Goal: Information Seeking & Learning: Learn about a topic

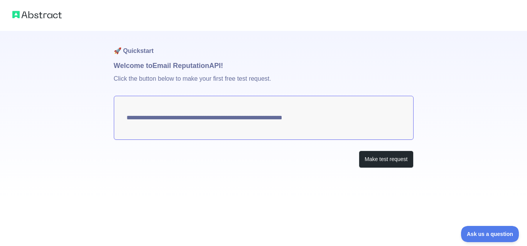
click at [177, 124] on textarea "**********" at bounding box center [264, 118] width 300 height 44
click at [377, 160] on button "Make test request" at bounding box center [385, 158] width 54 height 17
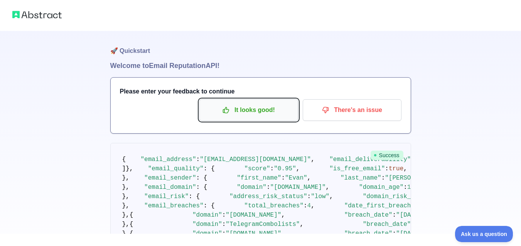
click at [267, 110] on p "It looks good!" at bounding box center [248, 109] width 87 height 13
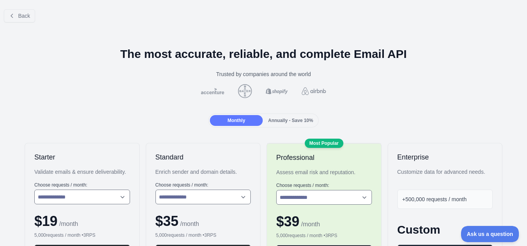
click at [7, 23] on div "Back" at bounding box center [263, 15] width 527 height 25
click at [24, 13] on span "Back" at bounding box center [24, 16] width 12 height 6
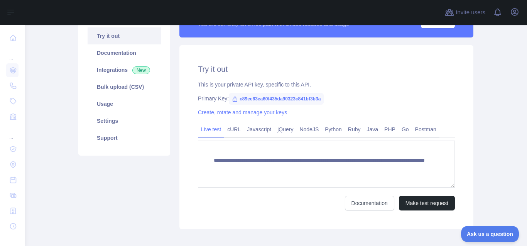
scroll to position [82, 0]
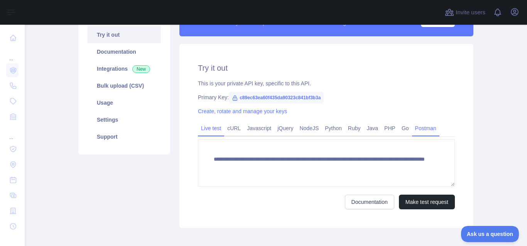
click at [431, 129] on link "Postman" at bounding box center [425, 128] width 27 height 12
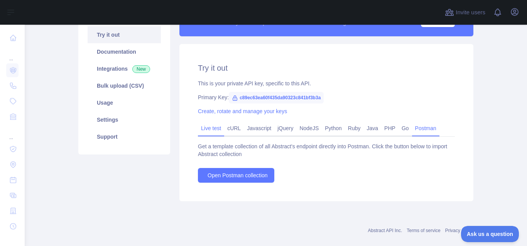
click at [216, 127] on link "Live test" at bounding box center [211, 128] width 26 height 12
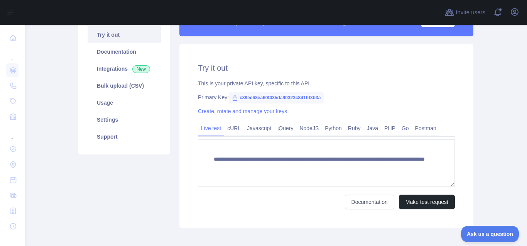
scroll to position [0, 0]
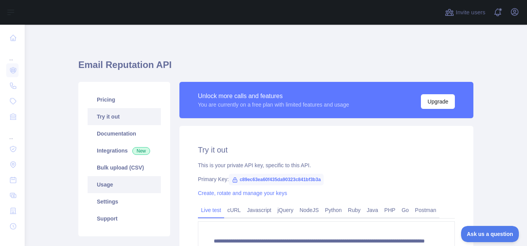
click at [123, 184] on link "Usage" at bounding box center [124, 184] width 73 height 17
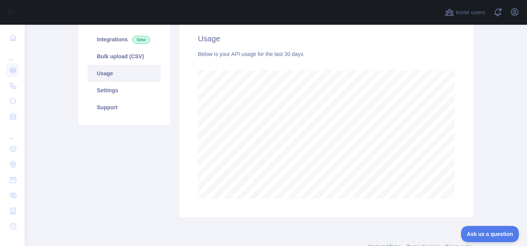
scroll to position [140, 0]
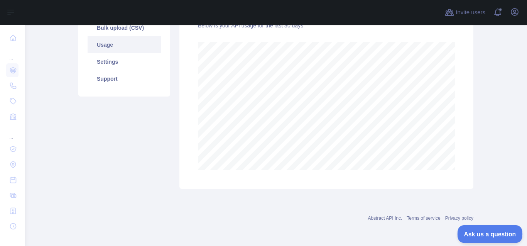
click at [504, 236] on button "Ask us a question" at bounding box center [486, 232] width 58 height 16
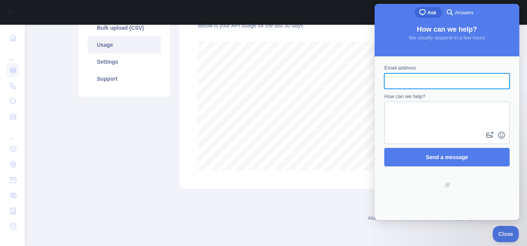
scroll to position [0, 0]
click at [456, 16] on span "Answers" at bounding box center [463, 13] width 19 height 8
